Goal: Obtain resource: Download file/media

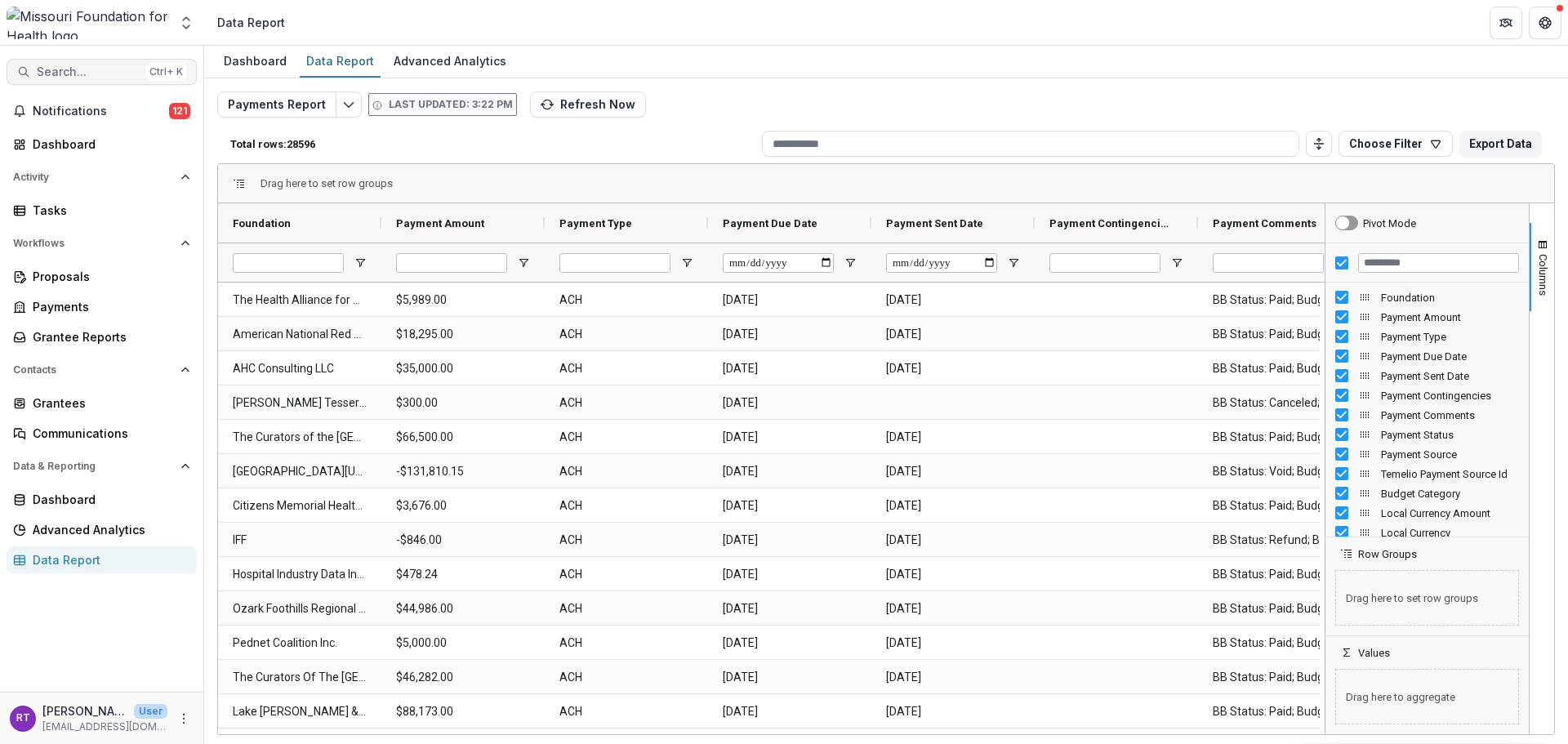
click at [97, 64] on button "Search... Ctrl + K" at bounding box center [102, 71] width 191 height 26
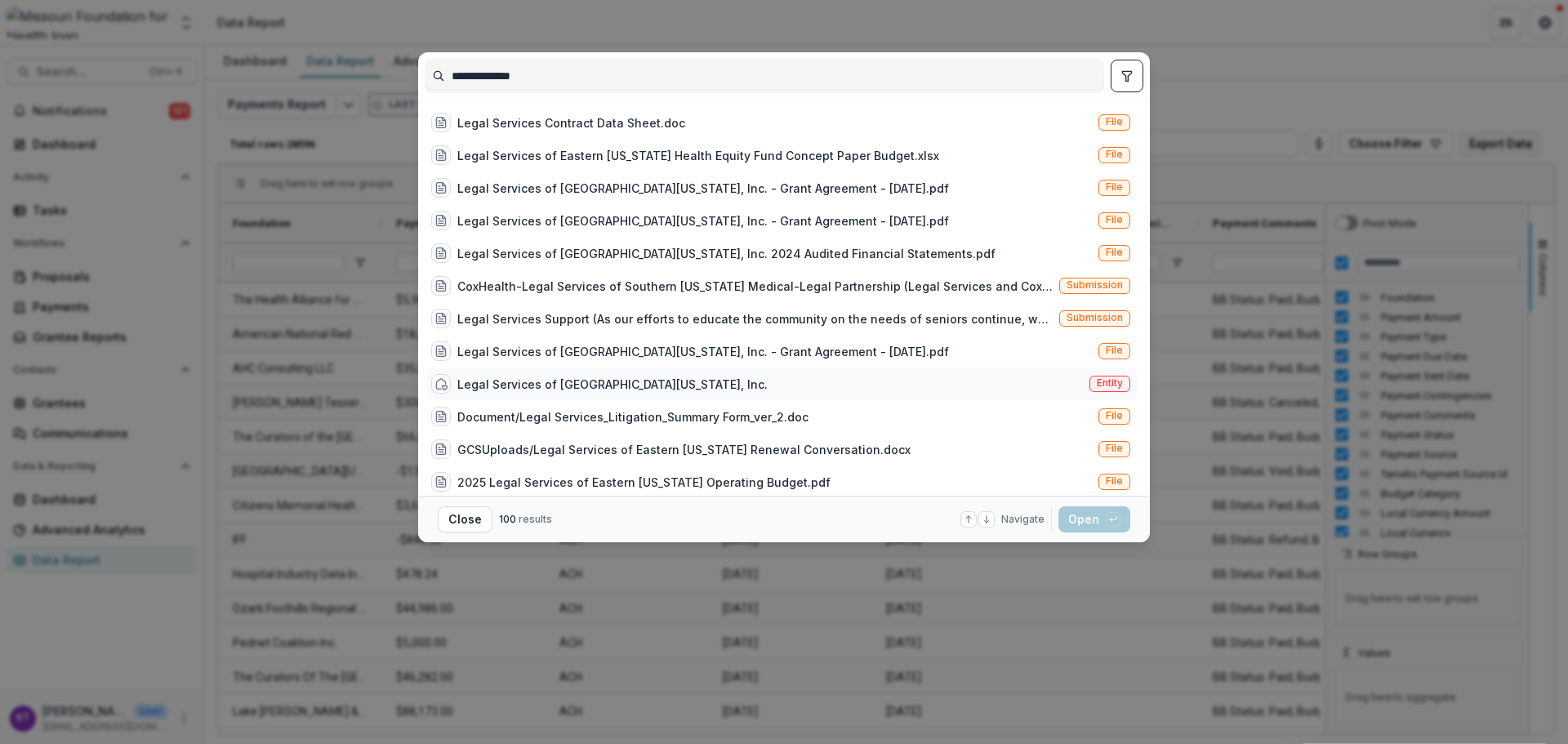
type input "**********"
click at [667, 376] on div "Legal Services of [GEOGRAPHIC_DATA][US_STATE], Inc." at bounding box center [612, 384] width 310 height 18
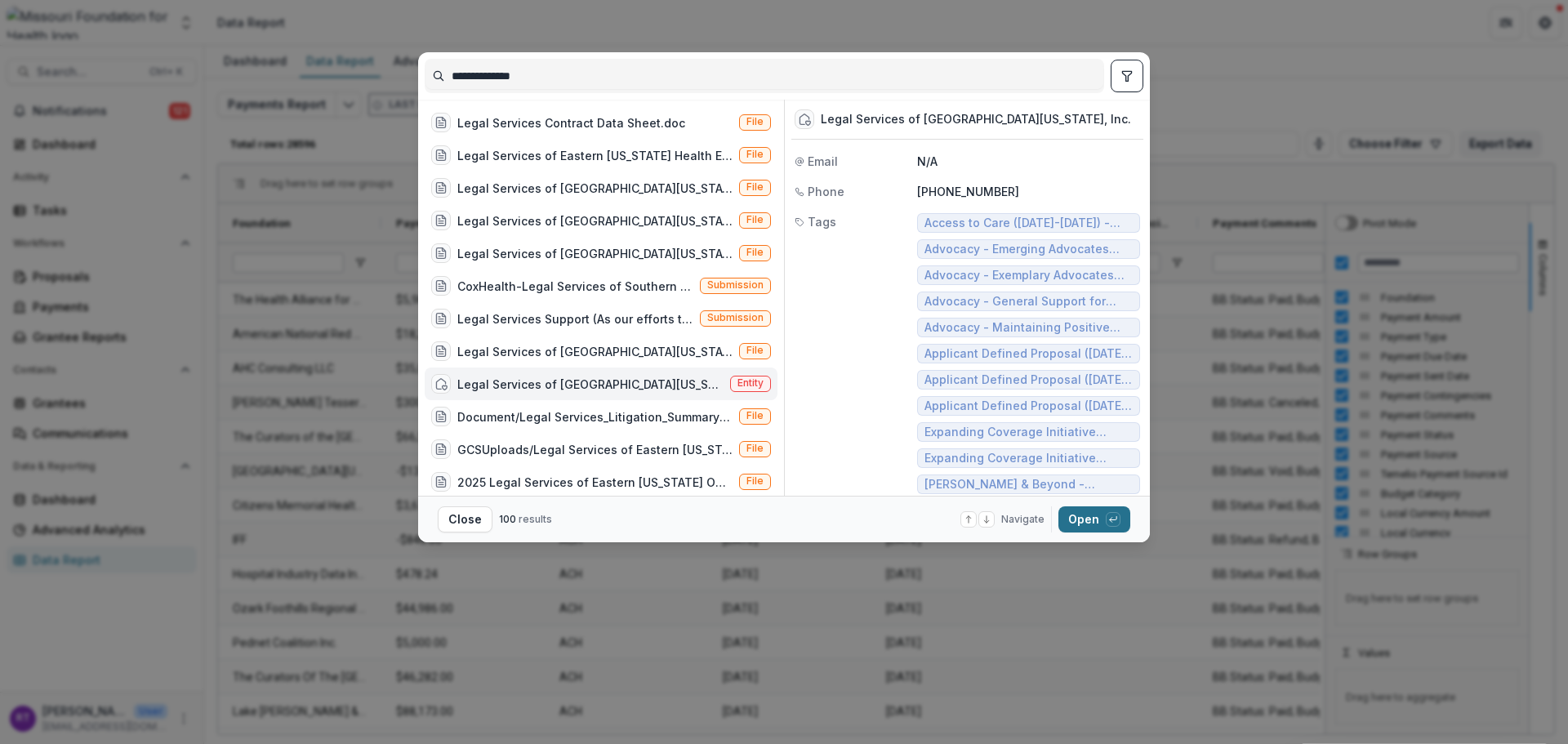
click at [1118, 524] on div "button" at bounding box center [1113, 519] width 15 height 15
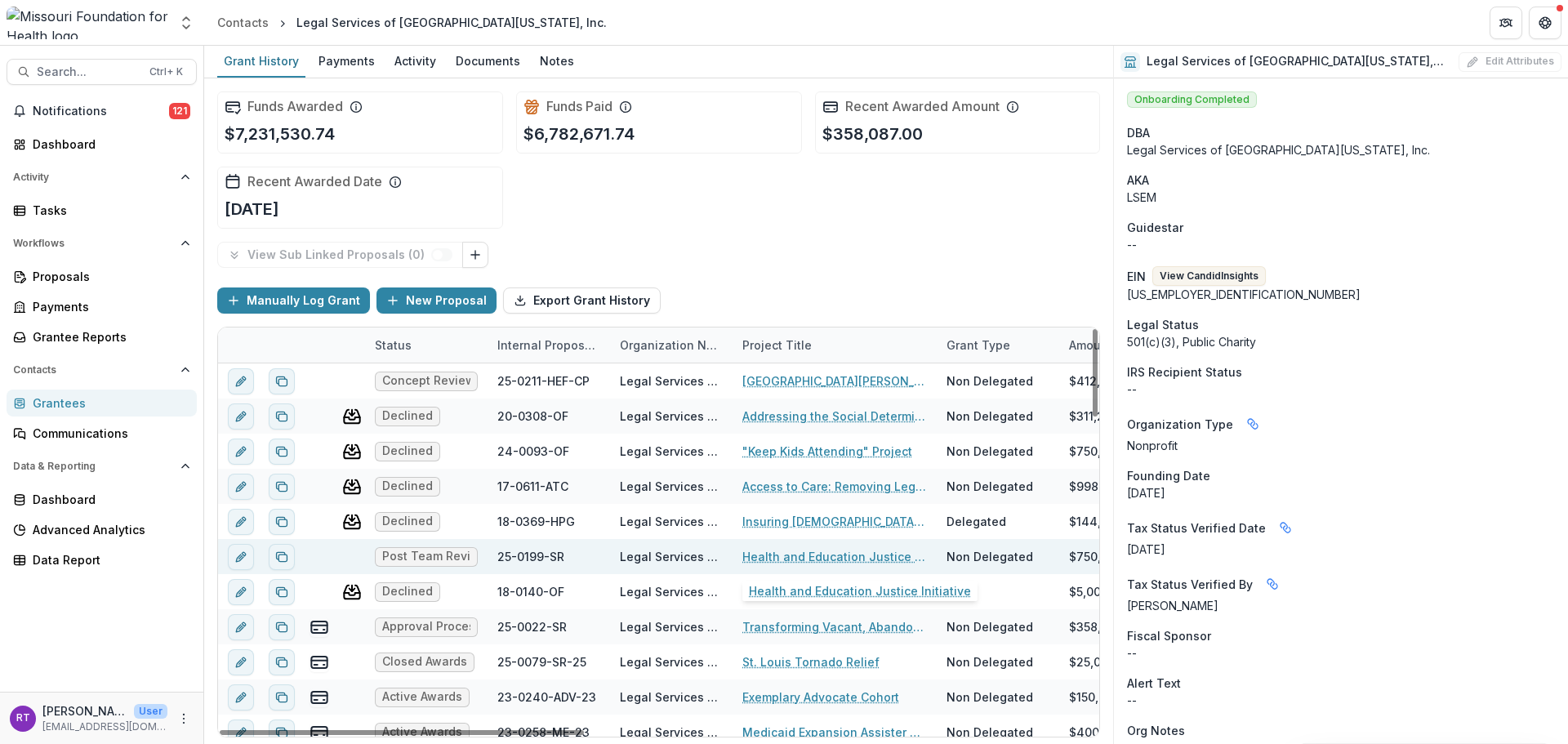
click at [784, 553] on link "Health and Education Justice Initiative" at bounding box center [835, 556] width 185 height 18
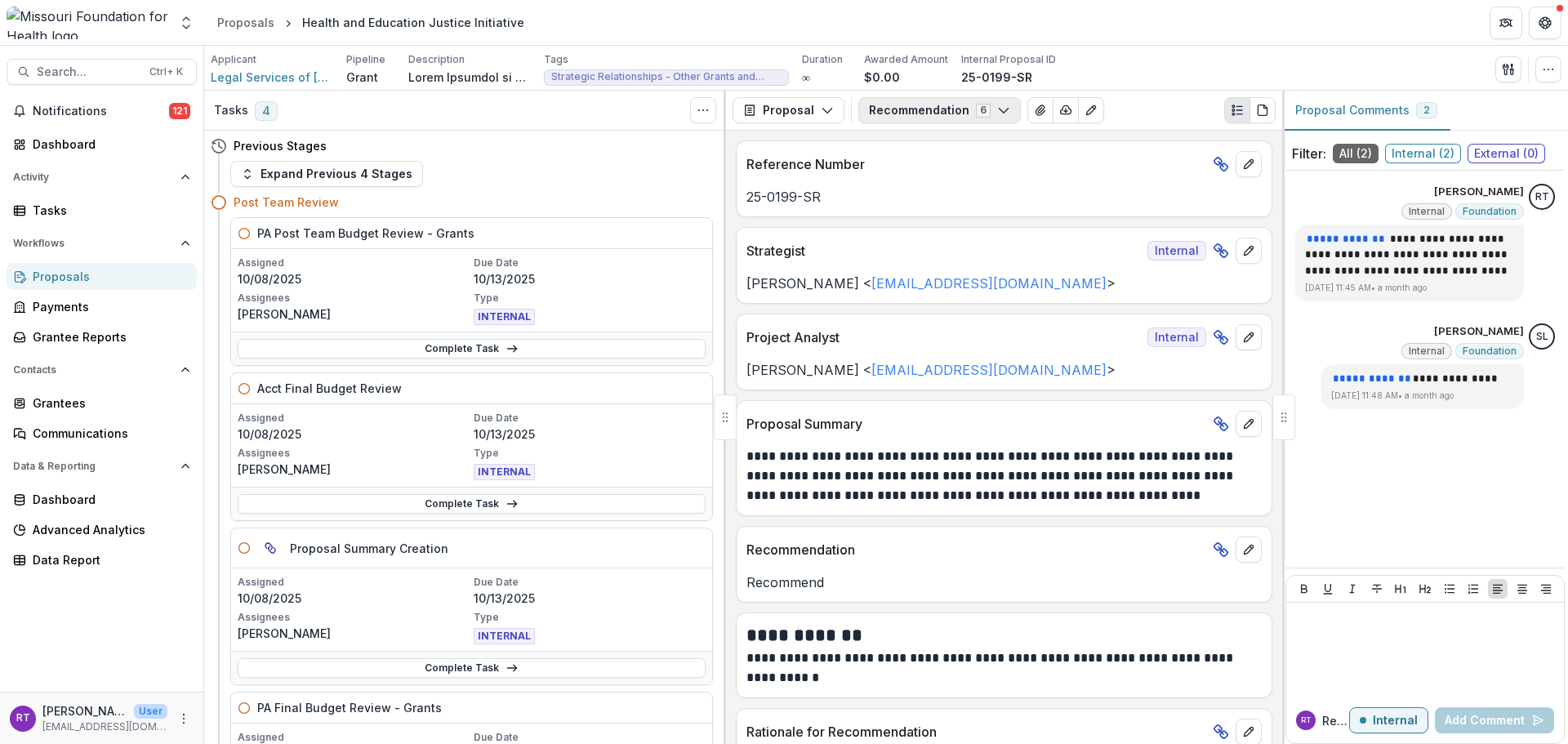
scroll to position [82, 0]
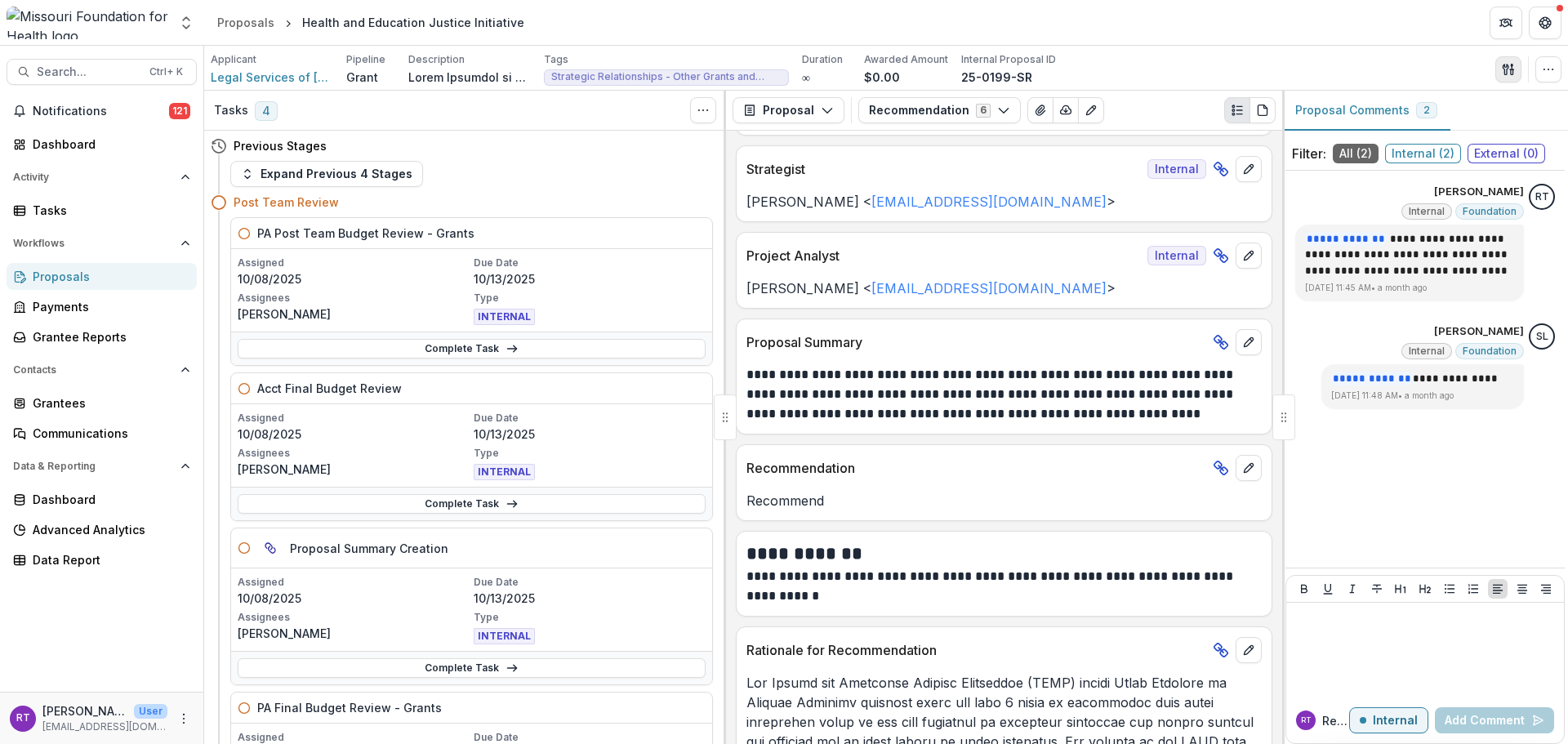
click at [1500, 74] on button "button" at bounding box center [1508, 69] width 26 height 26
click at [1394, 124] on button "Proposal Files" at bounding box center [1429, 134] width 175 height 27
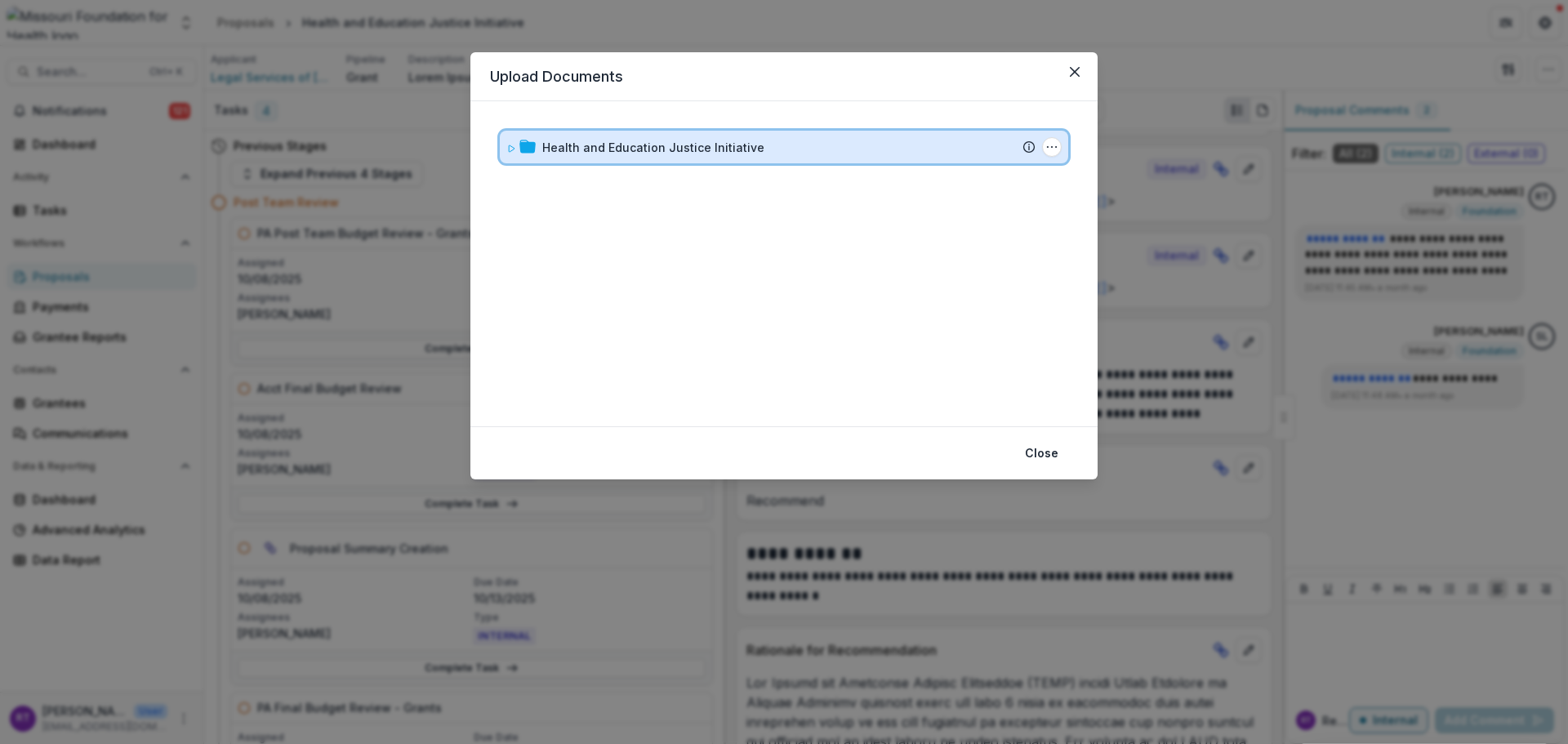
click at [509, 156] on div "Health and Education Justice Initiative Submission Temelio Proposal Attached pr…" at bounding box center [784, 146] width 569 height 33
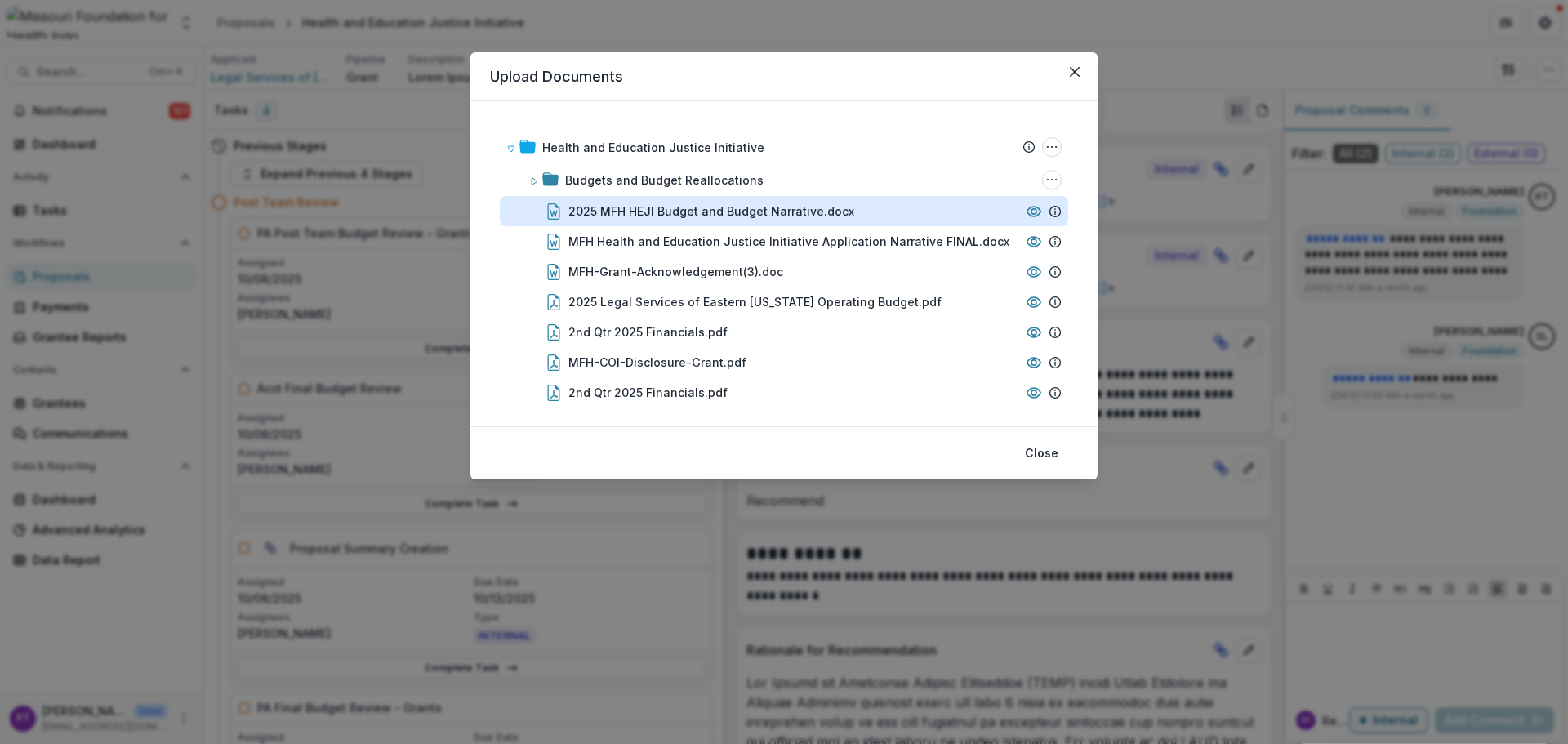
click at [718, 217] on div "2025 MFH HEJI Budget and Budget Narrative.docx" at bounding box center [712, 211] width 286 height 18
